Goal: Information Seeking & Learning: Learn about a topic

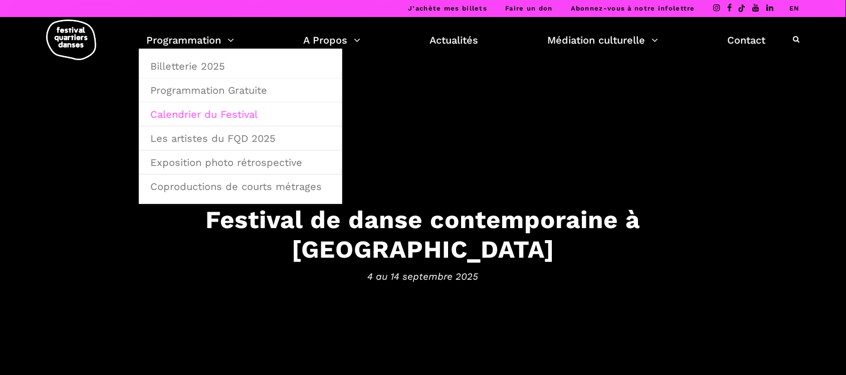
click at [216, 112] on link "Calendrier du Festival" at bounding box center [240, 114] width 192 height 23
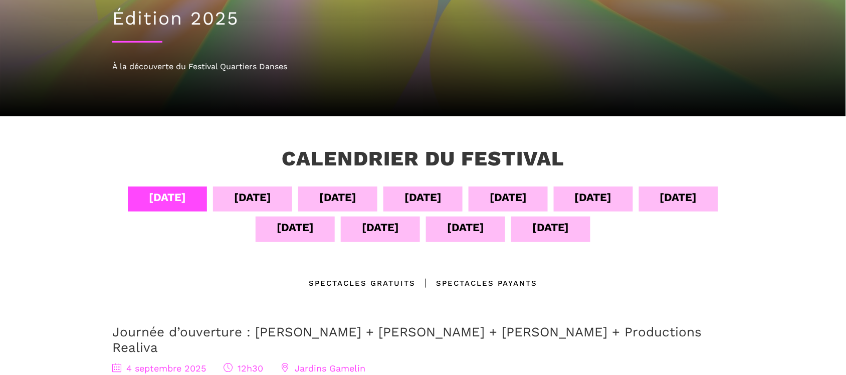
scroll to position [125, 0]
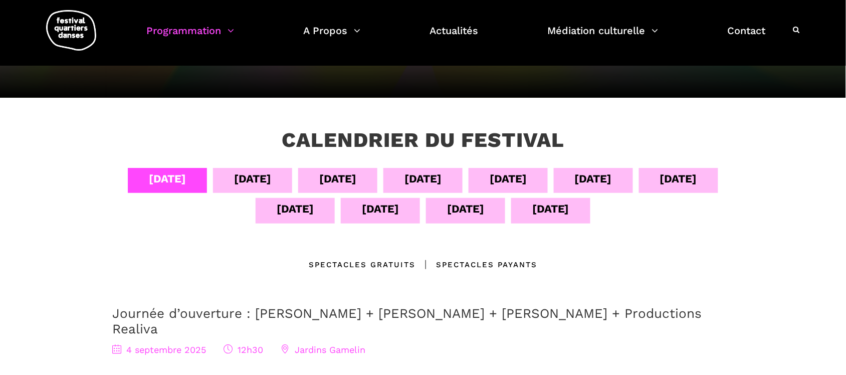
click at [537, 174] on div "08 sept" at bounding box center [508, 180] width 79 height 25
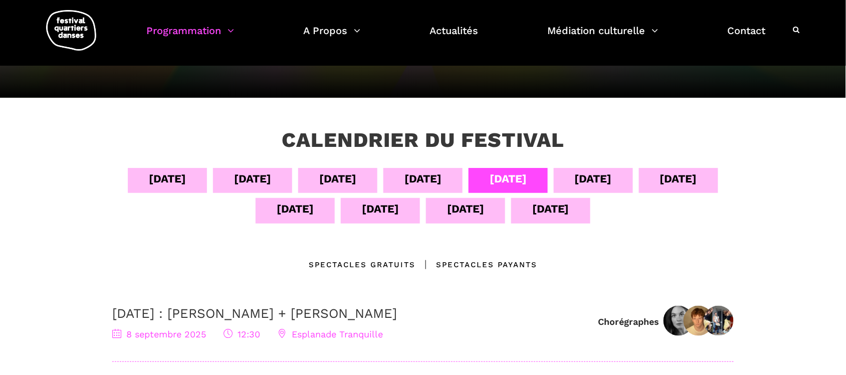
click at [612, 176] on div "09 sept" at bounding box center [593, 179] width 37 height 18
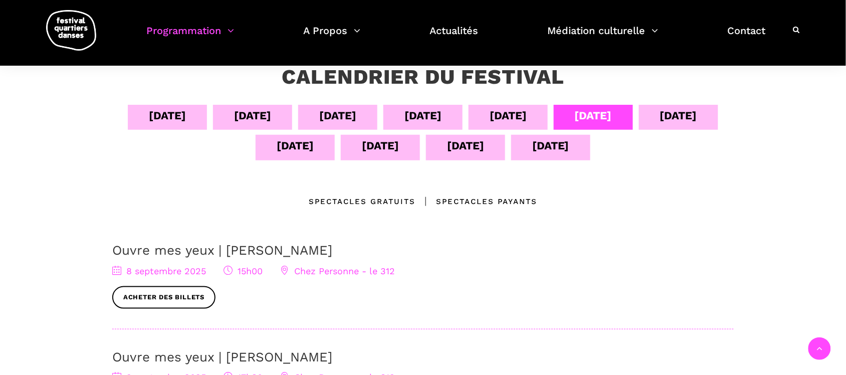
scroll to position [188, 0]
click at [692, 124] on div "10 sept" at bounding box center [678, 117] width 79 height 25
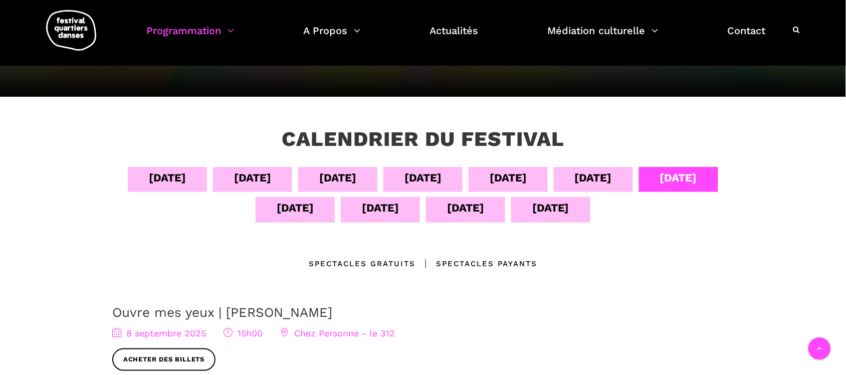
scroll to position [125, 0]
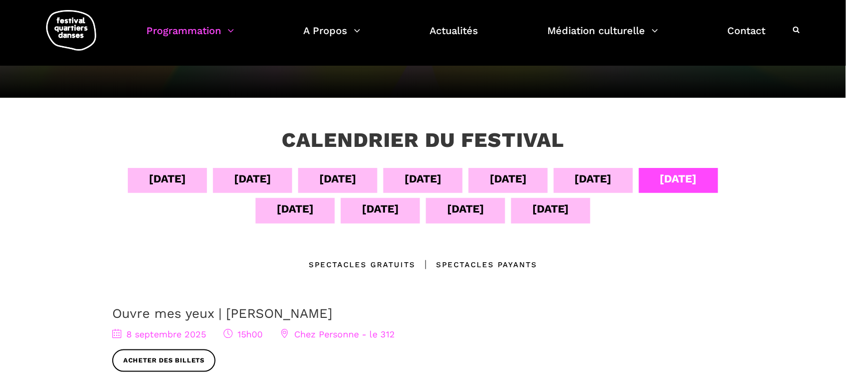
click at [284, 209] on div "11 sept" at bounding box center [295, 209] width 37 height 18
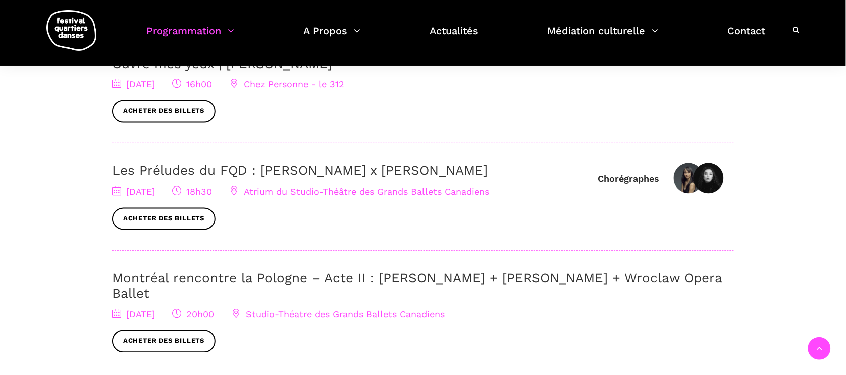
scroll to position [501, 0]
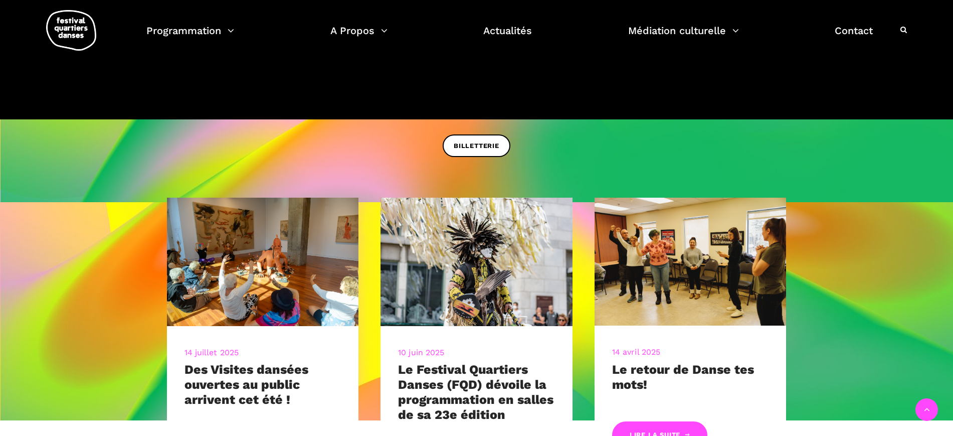
scroll to position [439, 0]
